Goal: Task Accomplishment & Management: Complete application form

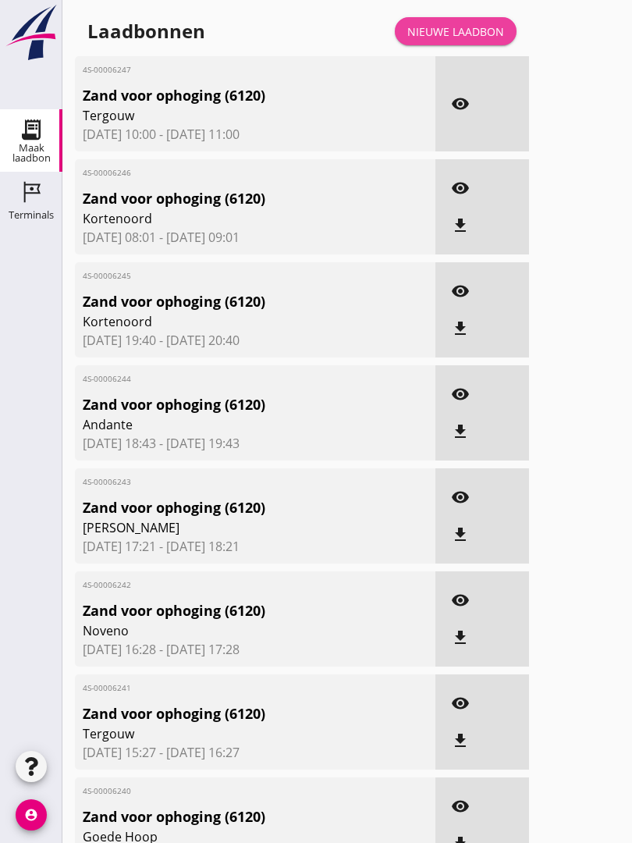
click at [471, 40] on div "Nieuwe laadbon" at bounding box center [456, 31] width 97 height 16
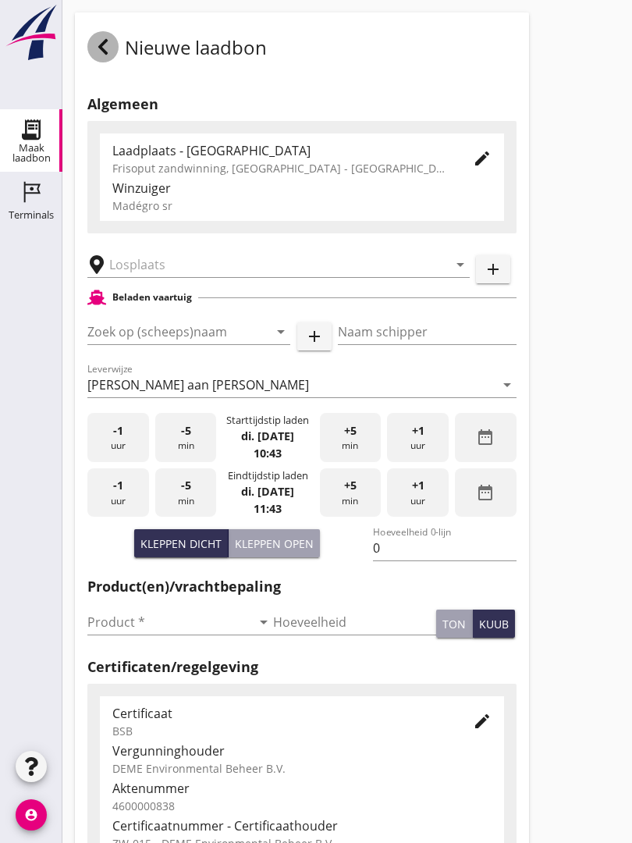
click at [101, 55] on icon at bounding box center [103, 46] width 19 height 19
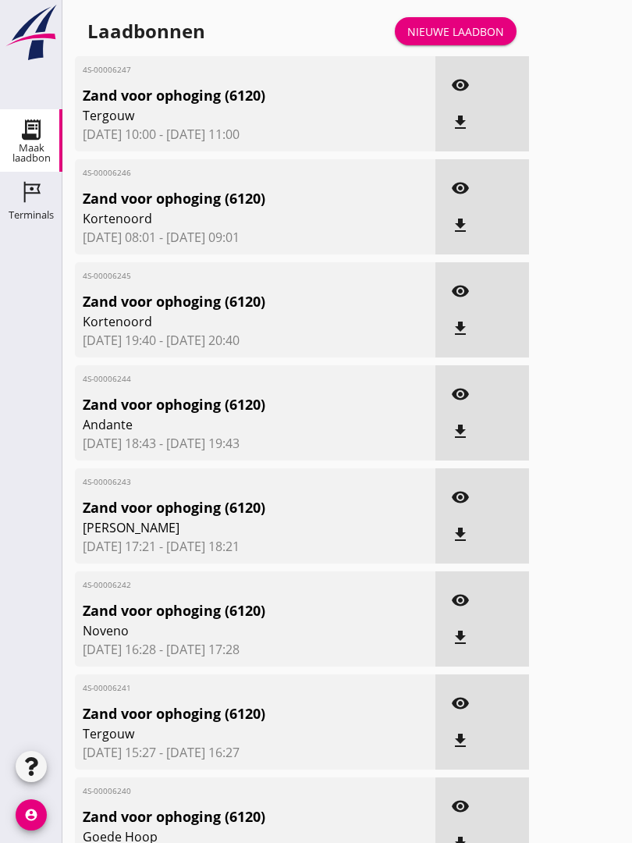
click at [461, 28] on div "Laadbonnen Nieuwe laadbon" at bounding box center [302, 30] width 454 height 37
click at [470, 37] on link "Nieuwe laadbon" at bounding box center [456, 31] width 122 height 28
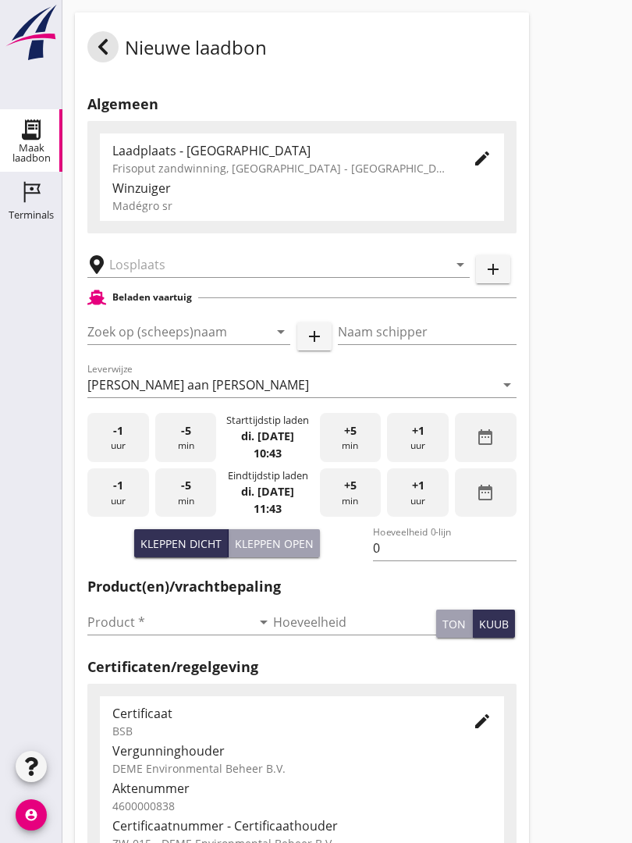
click at [167, 277] on input "text" at bounding box center [267, 264] width 317 height 25
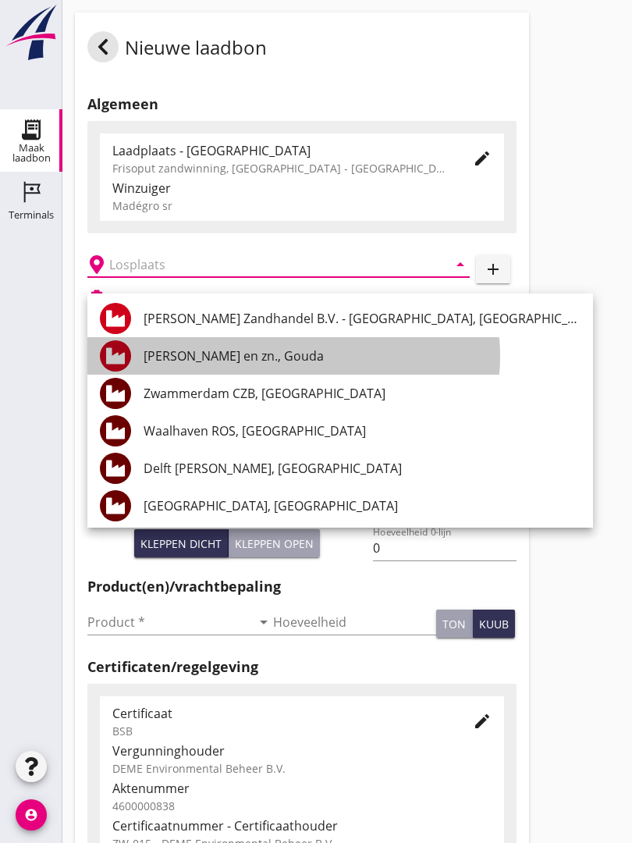
click at [251, 347] on div "[PERSON_NAME] Bos en zn., [GEOGRAPHIC_DATA]" at bounding box center [362, 356] width 437 height 19
type input "[PERSON_NAME] Bos en zn., [GEOGRAPHIC_DATA]"
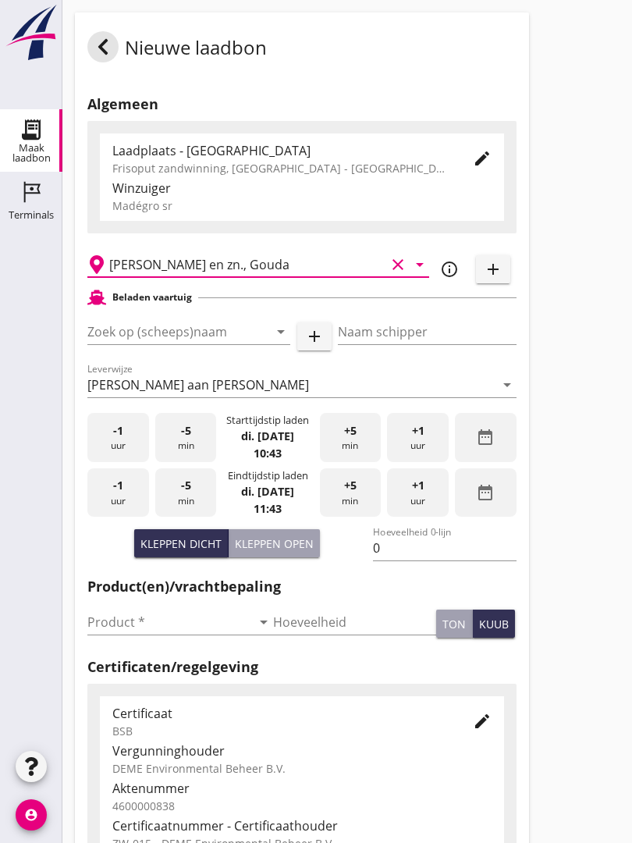
click at [208, 338] on input "Zoek op (scheeps)naam" at bounding box center [166, 331] width 159 height 25
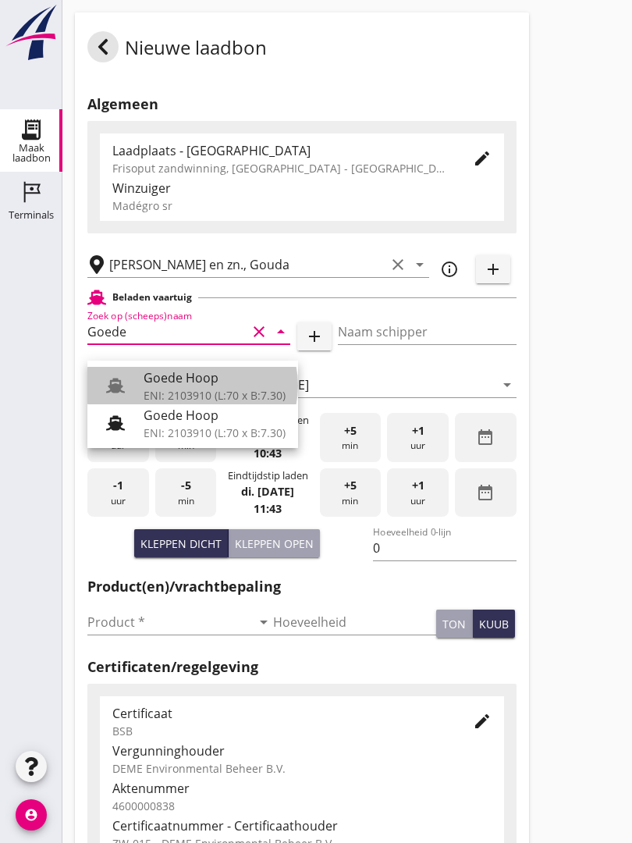
click at [191, 372] on div "Goede Hoop" at bounding box center [215, 378] width 142 height 19
type input "Goede Hoop"
type input "[PERSON_NAME]"
type input "555"
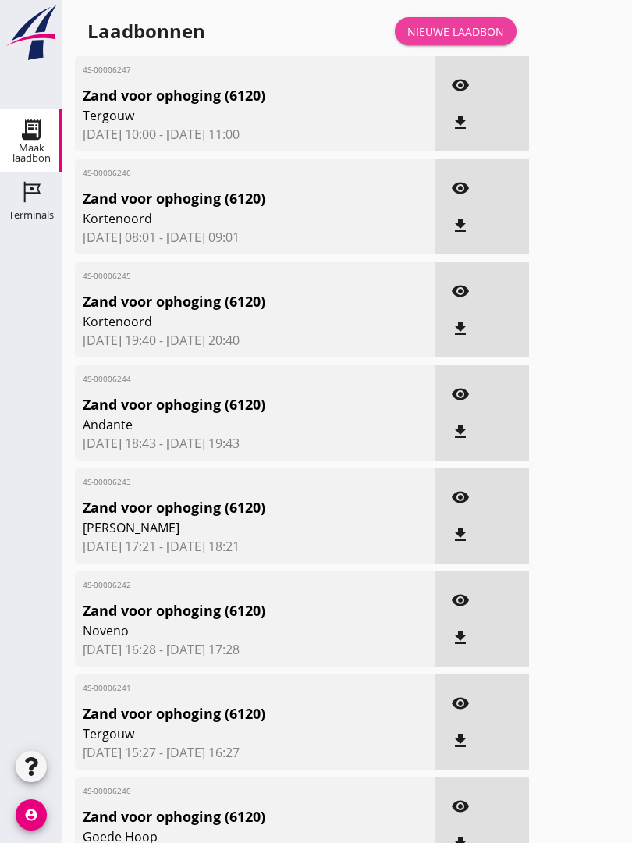
click at [475, 40] on div "Nieuwe laadbon" at bounding box center [456, 31] width 97 height 16
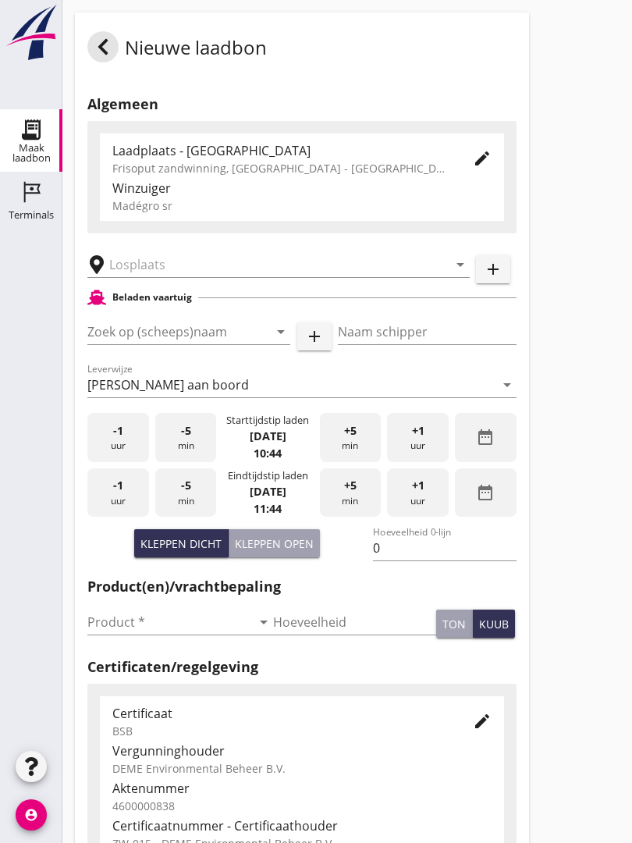
click at [169, 274] on input "text" at bounding box center [267, 264] width 317 height 25
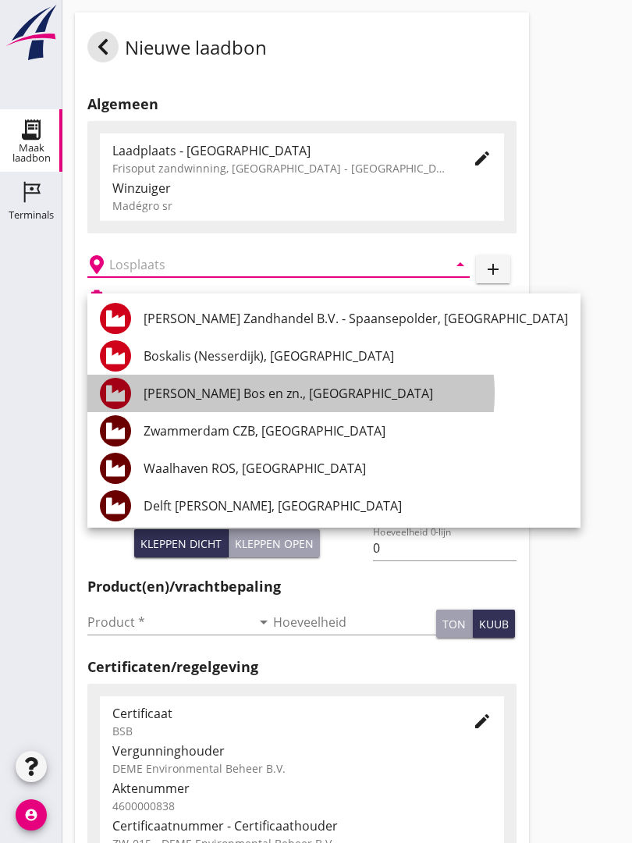
click at [246, 385] on div "[PERSON_NAME] Bos en zn., [GEOGRAPHIC_DATA]" at bounding box center [356, 393] width 425 height 19
type input "[PERSON_NAME] Bos en zn., [GEOGRAPHIC_DATA]"
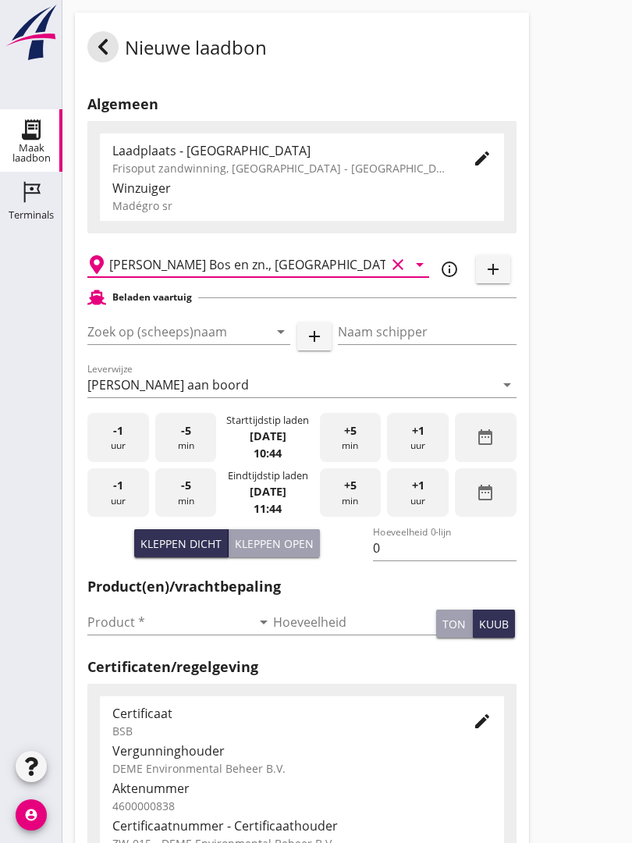
click at [199, 337] on input "Zoek op (scheeps)naam" at bounding box center [166, 331] width 159 height 25
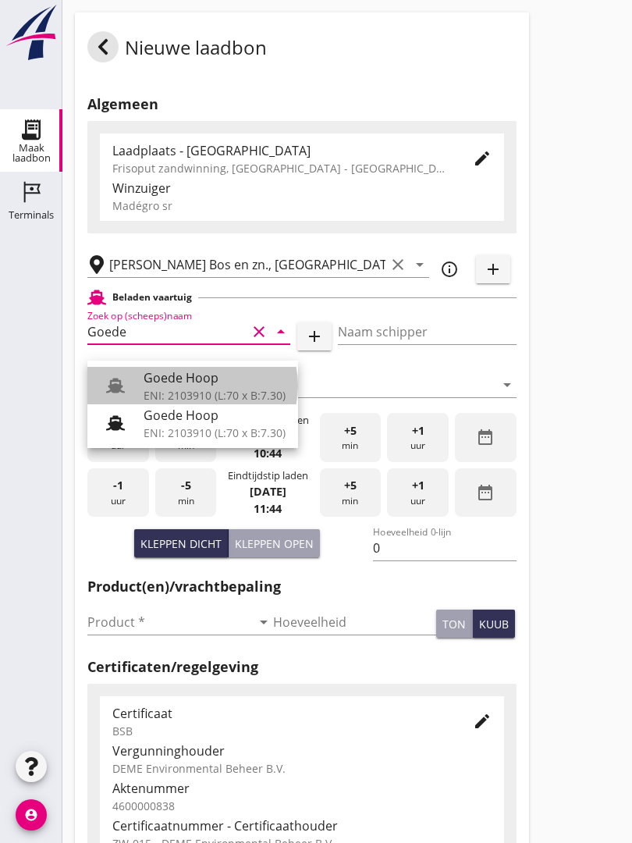
click at [201, 374] on div "Goede Hoop" at bounding box center [215, 378] width 142 height 19
type input "Goede Hoop"
type input "[PERSON_NAME]"
type input "555"
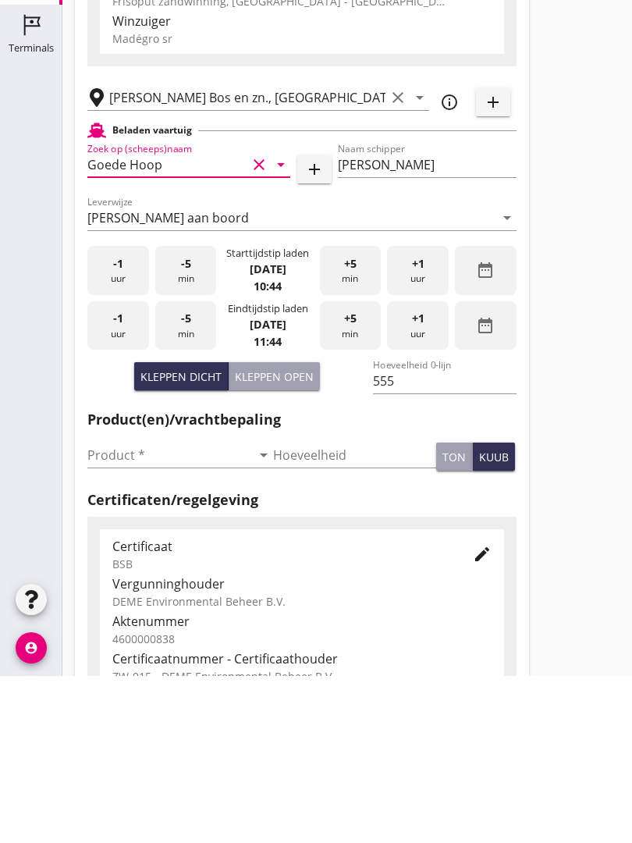
click at [121, 610] on input "Product *" at bounding box center [169, 622] width 164 height 25
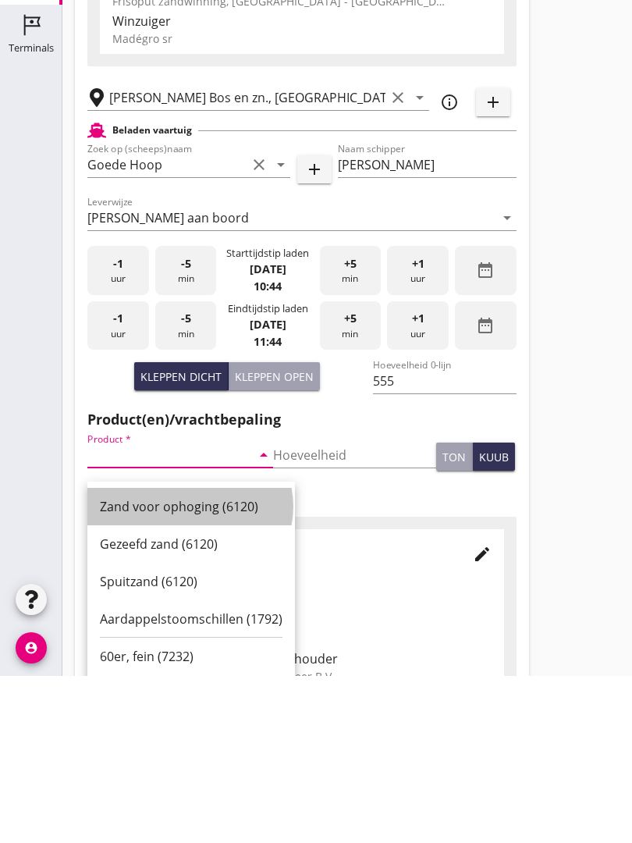
click at [201, 664] on div "Zand voor ophoging (6120)" at bounding box center [191, 673] width 183 height 19
type input "Zand voor ophoging (6120)"
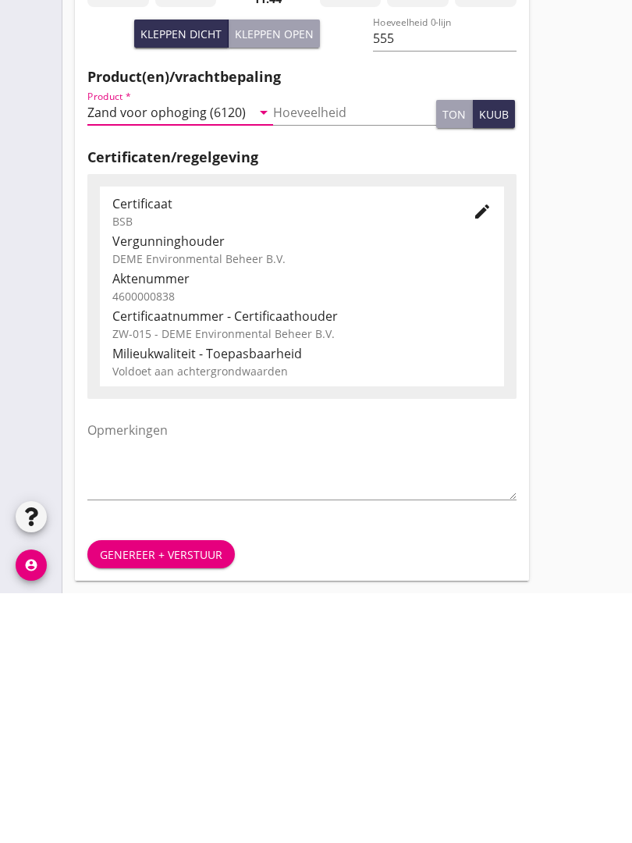
scroll to position [273, 0]
click at [154, 796] on div "Genereer + verstuur" at bounding box center [161, 804] width 123 height 16
